Goal: Transaction & Acquisition: Purchase product/service

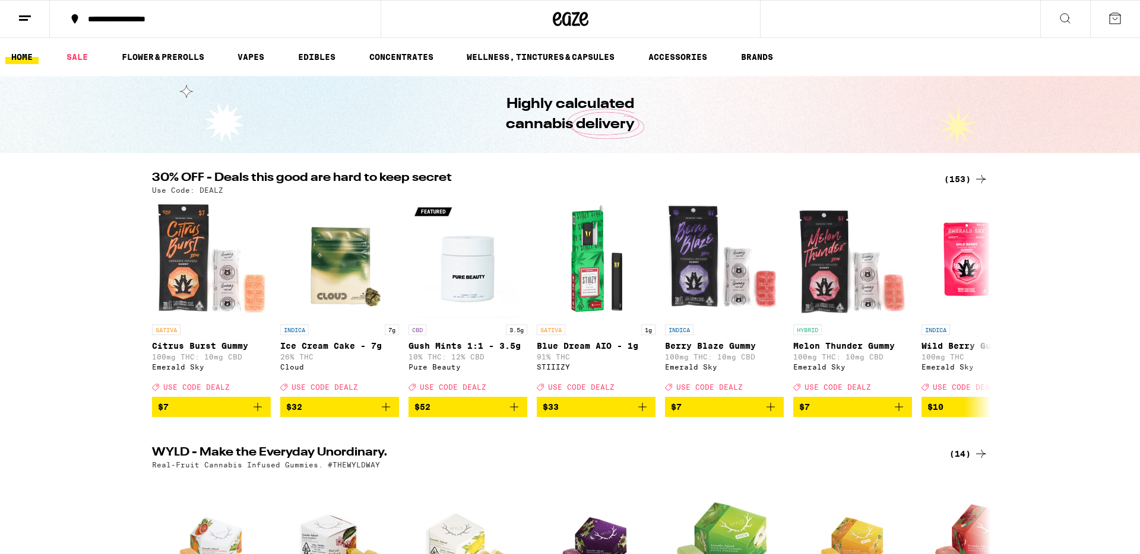
click at [956, 176] on div "(153)" at bounding box center [966, 179] width 44 height 14
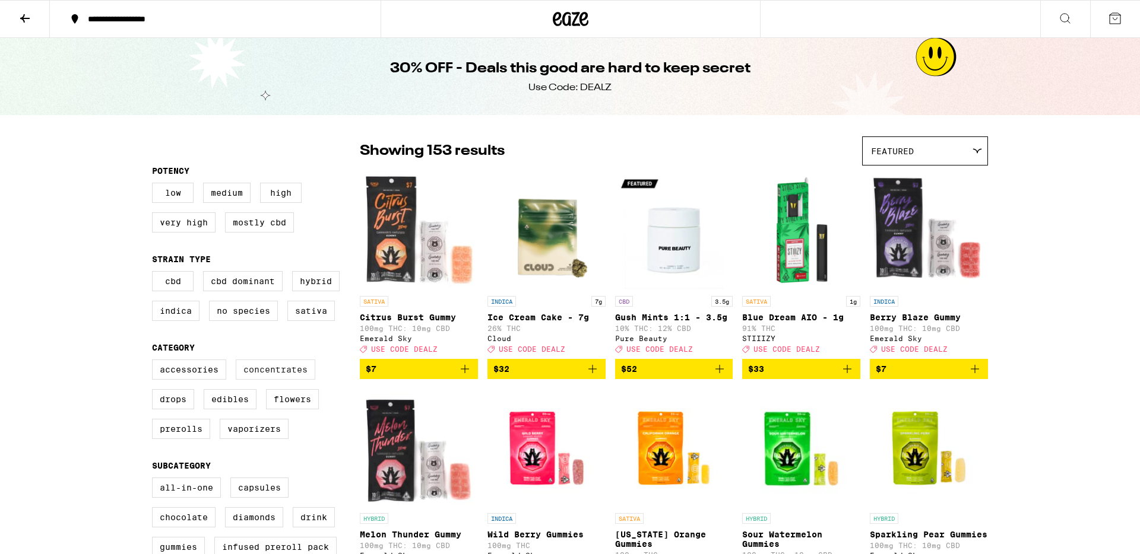
click at [285, 378] on label "Concentrates" at bounding box center [276, 370] width 80 height 20
click at [155, 362] on input "Concentrates" at bounding box center [154, 362] width 1 height 1
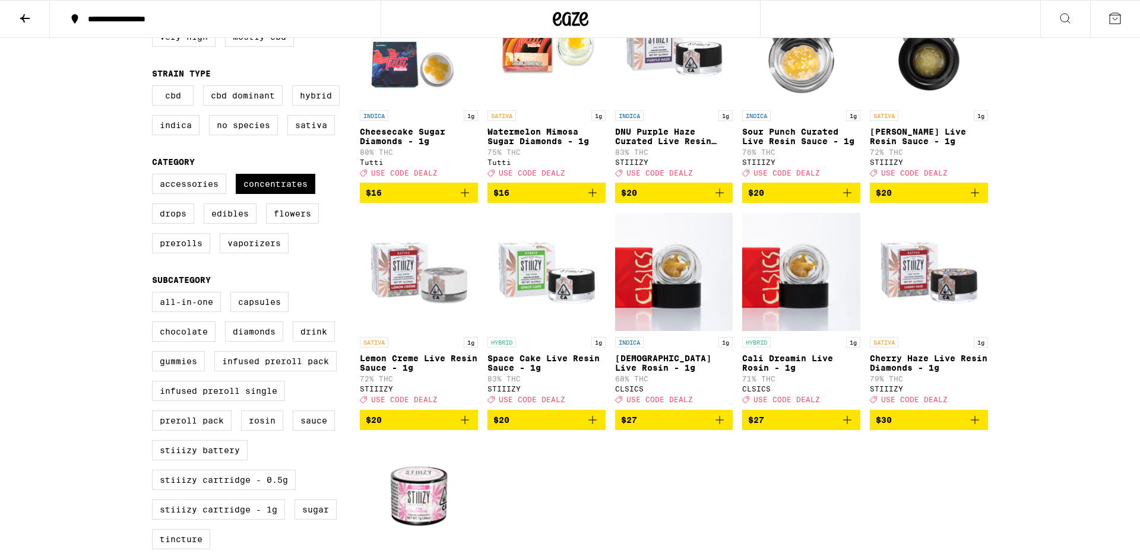
scroll to position [182, 0]
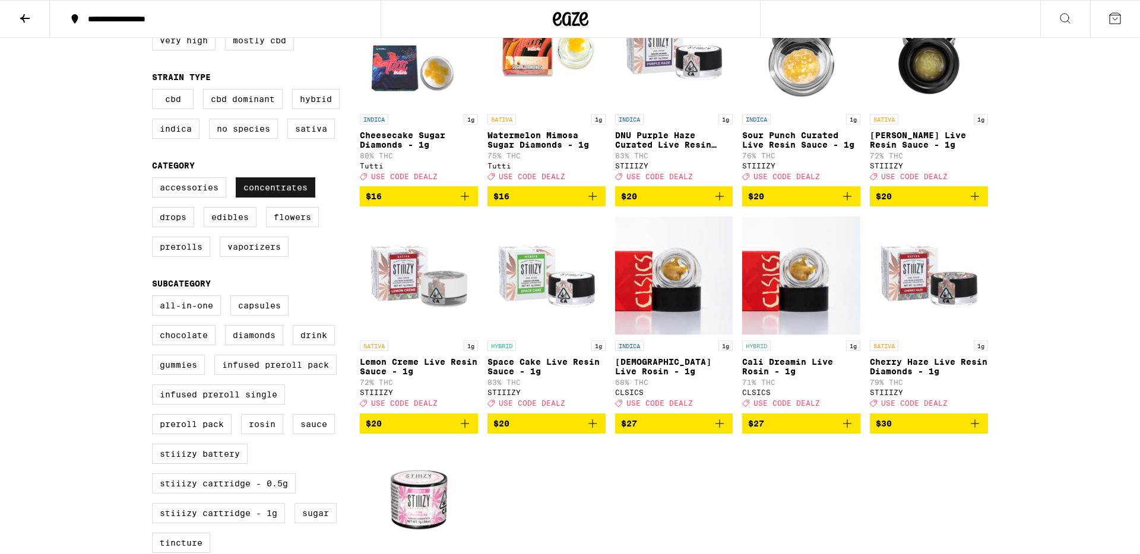
click at [279, 194] on label "Concentrates" at bounding box center [276, 187] width 80 height 20
click at [155, 180] on input "Concentrates" at bounding box center [154, 179] width 1 height 1
checkbox input "false"
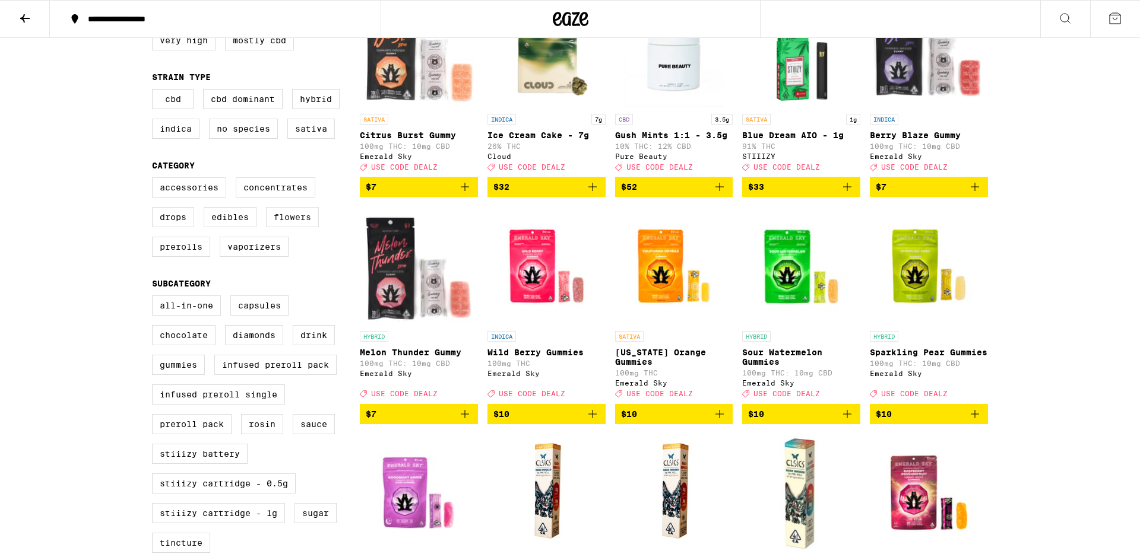
click at [299, 227] on label "Flowers" at bounding box center [292, 217] width 53 height 20
click at [155, 180] on input "Flowers" at bounding box center [154, 179] width 1 height 1
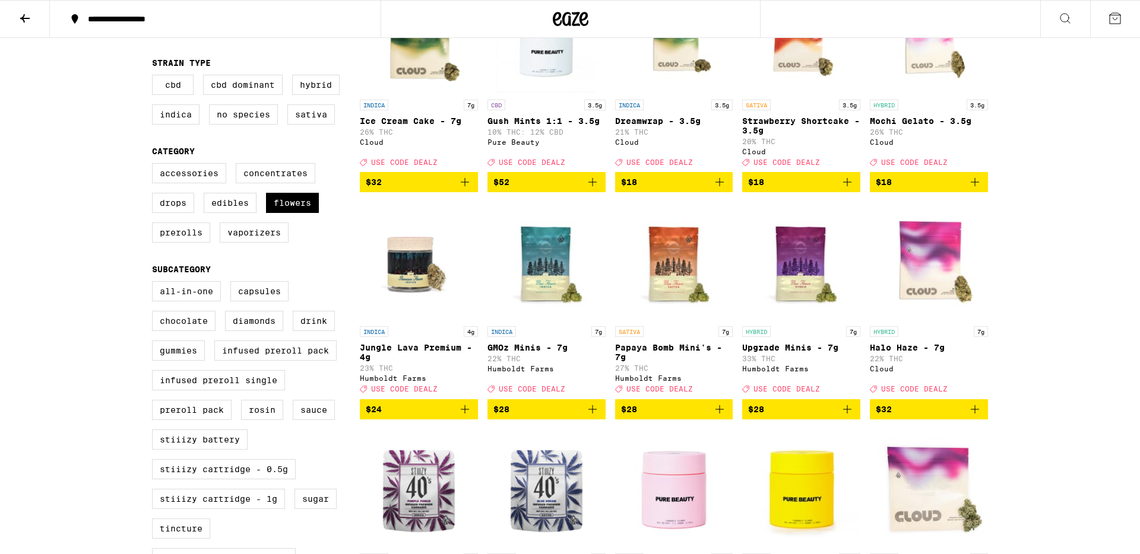
scroll to position [197, 0]
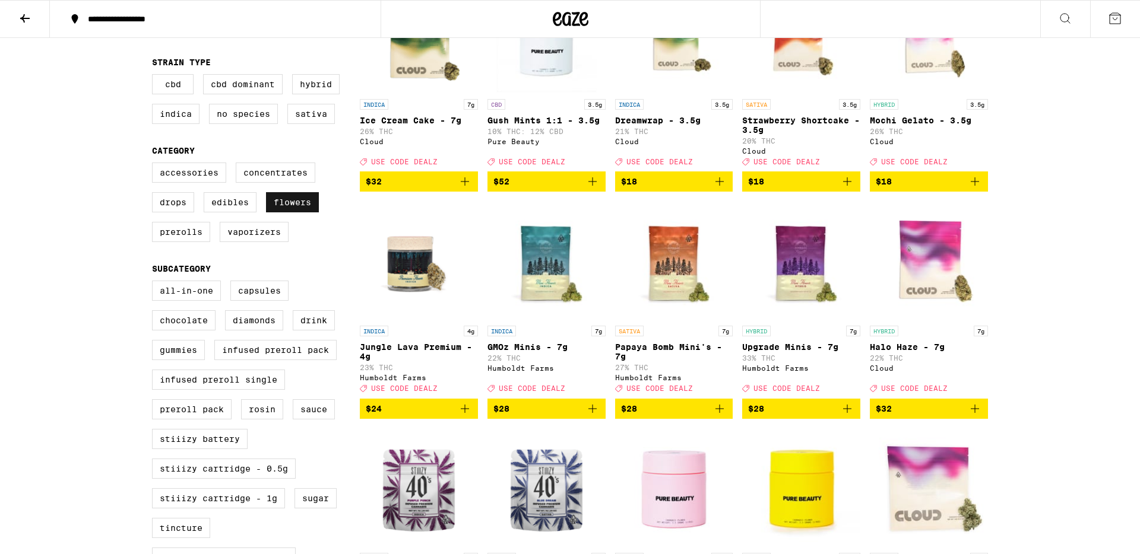
drag, startPoint x: 297, startPoint y: 208, endPoint x: 272, endPoint y: 210, distance: 25.0
click at [297, 208] on label "Flowers" at bounding box center [292, 202] width 53 height 20
click at [155, 165] on input "Flowers" at bounding box center [154, 164] width 1 height 1
checkbox input "false"
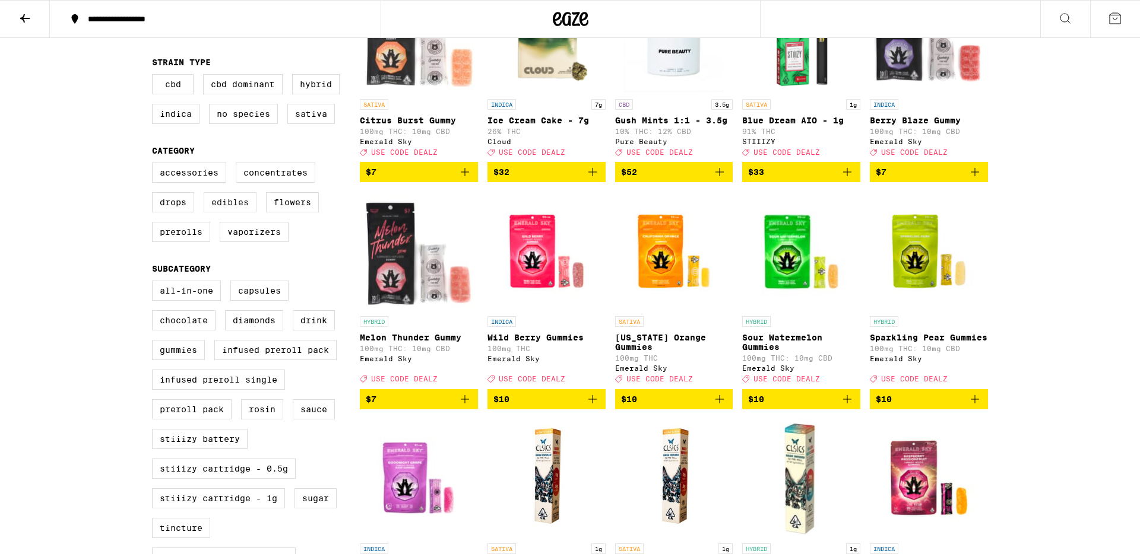
click at [249, 213] on label "Edibles" at bounding box center [230, 202] width 53 height 20
click at [155, 165] on input "Edibles" at bounding box center [154, 164] width 1 height 1
checkbox input "true"
